Goal: Communication & Community: Answer question/provide support

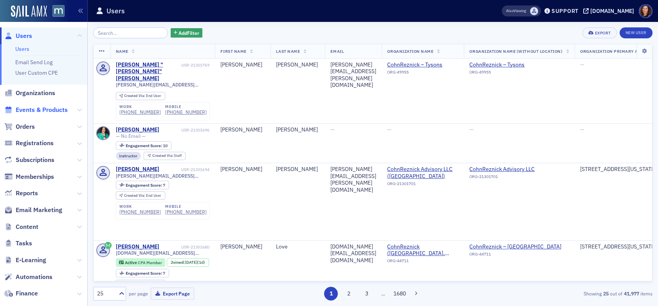
click at [42, 113] on span "Events & Products" at bounding box center [42, 110] width 52 height 9
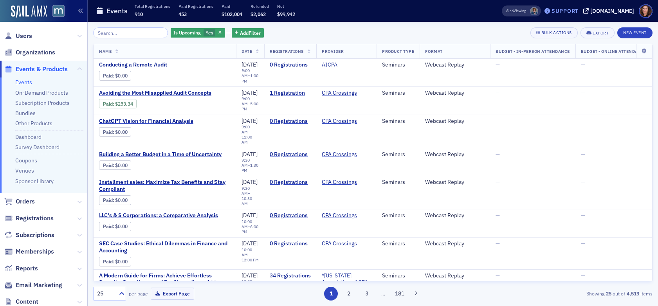
click at [570, 12] on div "Support" at bounding box center [565, 10] width 27 height 7
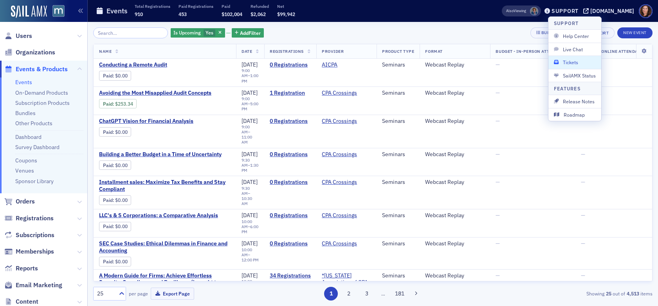
click at [577, 62] on span "Tickets" at bounding box center [575, 62] width 42 height 7
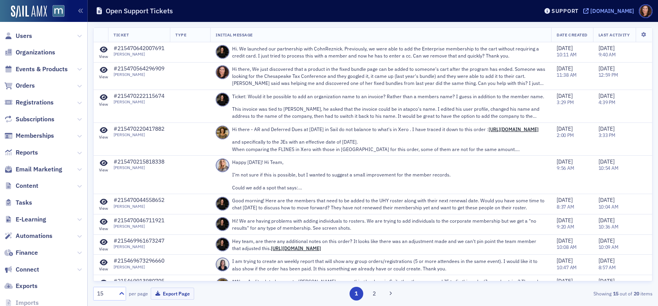
click at [602, 10] on span "[DOMAIN_NAME]" at bounding box center [609, 10] width 51 height 5
click at [571, 15] on div "Support" at bounding box center [561, 10] width 37 height 11
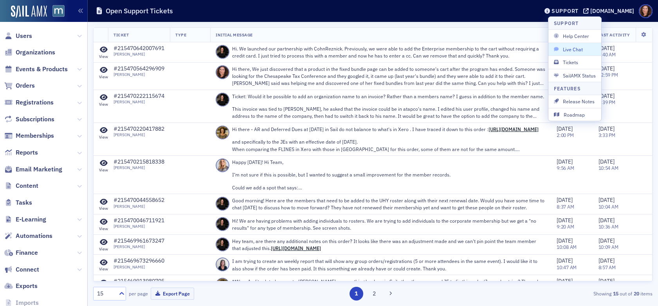
click at [571, 53] on button "Live Chat" at bounding box center [575, 49] width 53 height 13
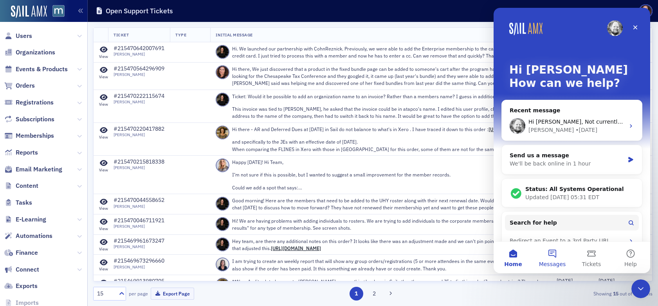
click at [555, 262] on span "Messages" at bounding box center [552, 264] width 27 height 5
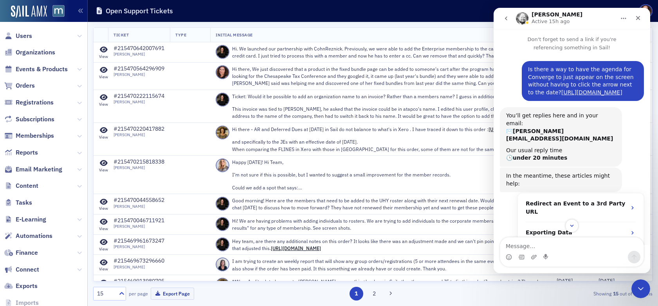
scroll to position [115, 0]
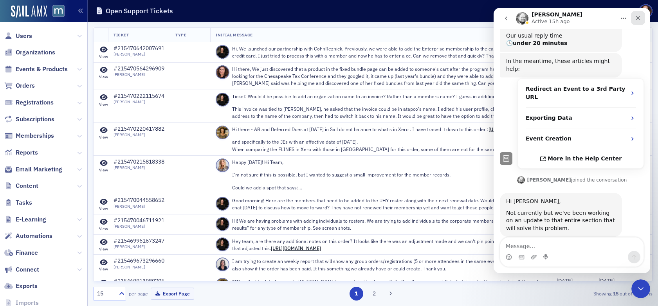
click at [643, 19] on div "Close" at bounding box center [638, 18] width 14 height 14
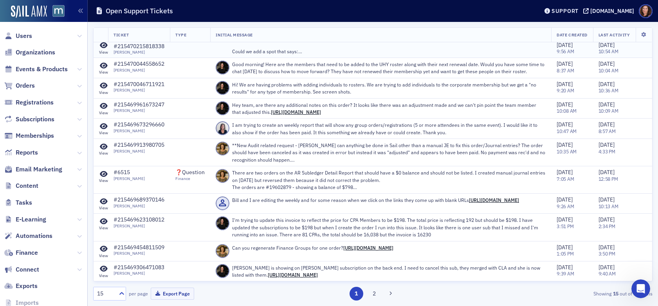
scroll to position [0, 0]
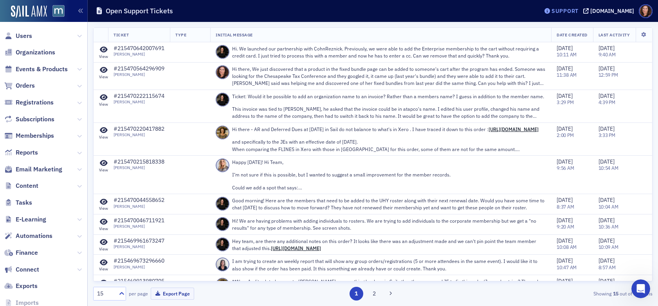
click at [574, 11] on div "Support" at bounding box center [565, 10] width 27 height 7
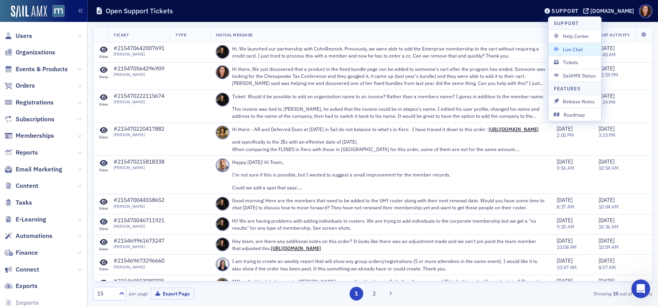
click at [579, 51] on span "Live Chat" at bounding box center [575, 49] width 42 height 7
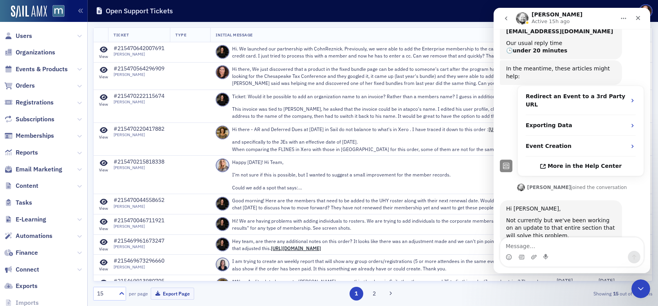
scroll to position [115, 0]
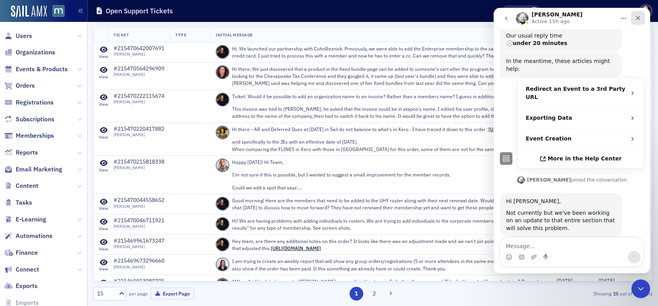
click at [640, 13] on div "Close" at bounding box center [638, 18] width 14 height 14
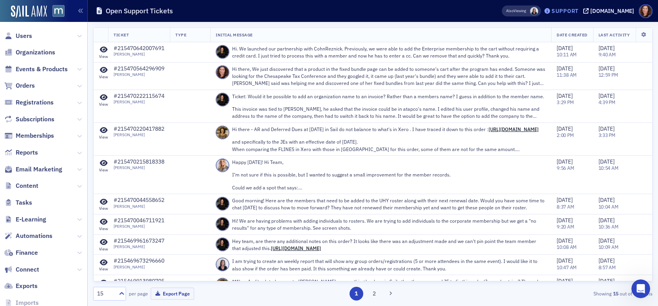
click at [578, 14] on div "Support" at bounding box center [565, 10] width 27 height 7
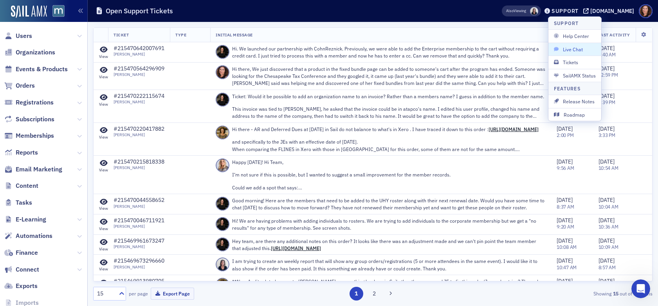
click at [578, 52] on span "Live Chat" at bounding box center [575, 49] width 42 height 7
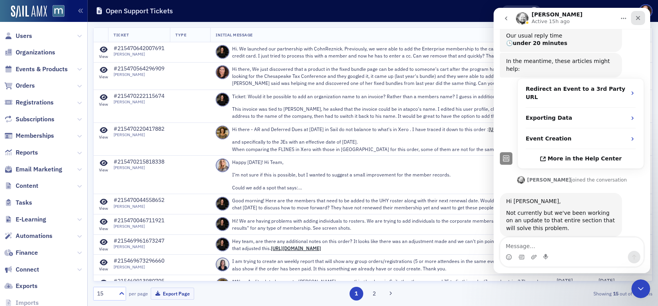
click at [644, 16] on div "Close" at bounding box center [638, 18] width 14 height 14
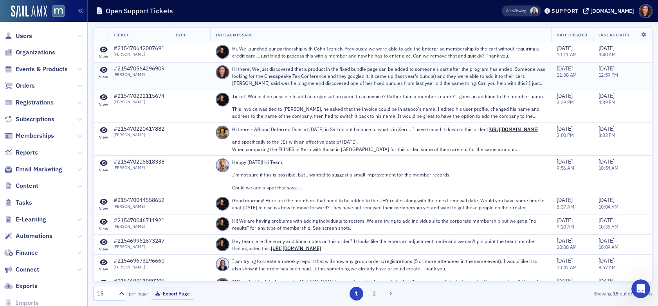
click at [397, 76] on p "Hi there, We just discovered that a product in the fixed bundle page can be add…" at bounding box center [389, 76] width 314 height 22
click at [576, 13] on div "Support" at bounding box center [565, 10] width 27 height 7
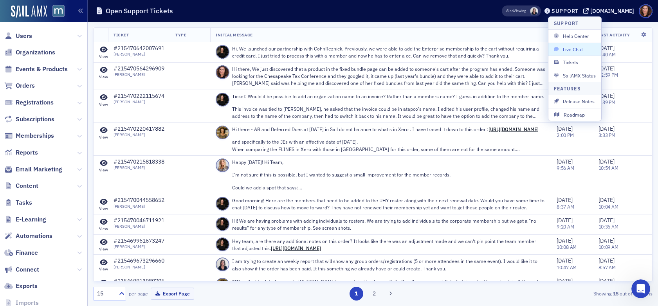
click at [578, 53] on button "Live Chat" at bounding box center [575, 49] width 53 height 13
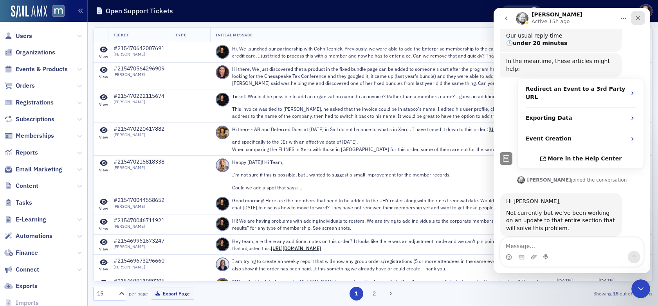
click at [640, 18] on icon "Close" at bounding box center [638, 18] width 6 height 6
